Goal: Task Accomplishment & Management: Use online tool/utility

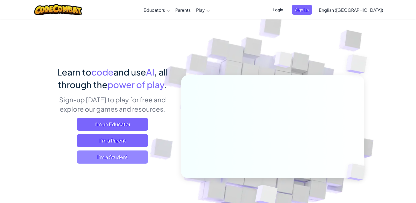
click at [122, 158] on span "I'm a Student" at bounding box center [112, 156] width 71 height 13
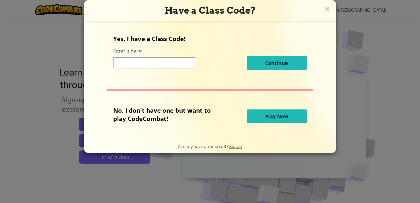
click at [259, 113] on button "Play Now" at bounding box center [276, 116] width 60 height 14
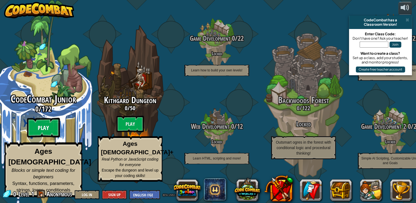
click at [43, 137] on btn "Play" at bounding box center [43, 128] width 33 height 20
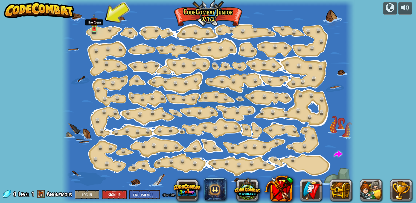
click at [93, 26] on img at bounding box center [93, 21] width 7 height 16
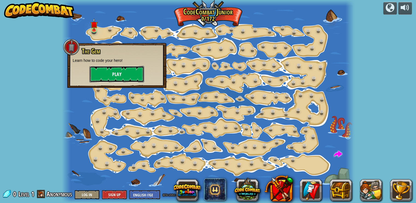
click at [108, 73] on button "Play" at bounding box center [116, 74] width 55 height 16
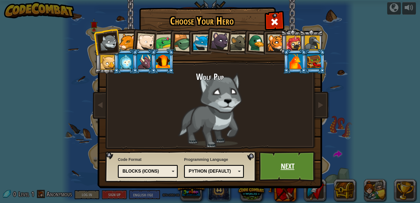
click at [273, 163] on link "Next" at bounding box center [287, 166] width 57 height 30
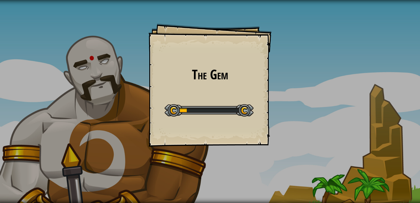
click at [273, 163] on div "The Gem Goals Start Level Error loading from server. Try refreshing the page. Y…" at bounding box center [210, 101] width 420 height 203
